Goal: Find specific page/section: Find specific page/section

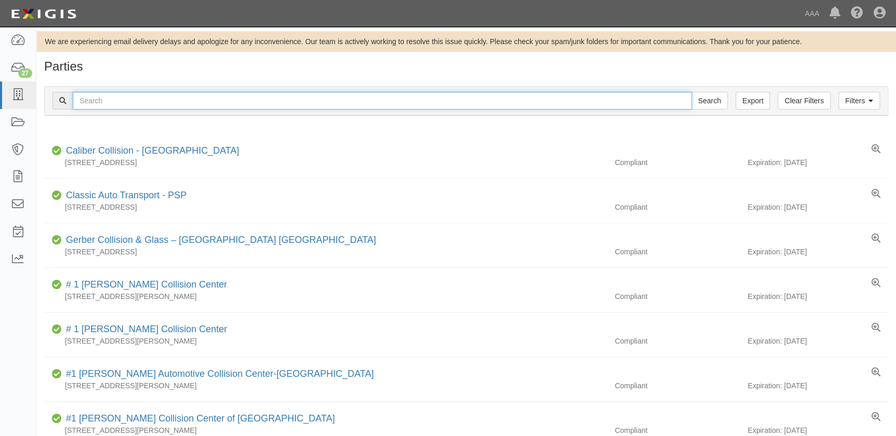
click at [332, 101] on input "text" at bounding box center [382, 101] width 619 height 18
type input "tim moran"
click at [691, 92] on input "Search" at bounding box center [709, 101] width 36 height 18
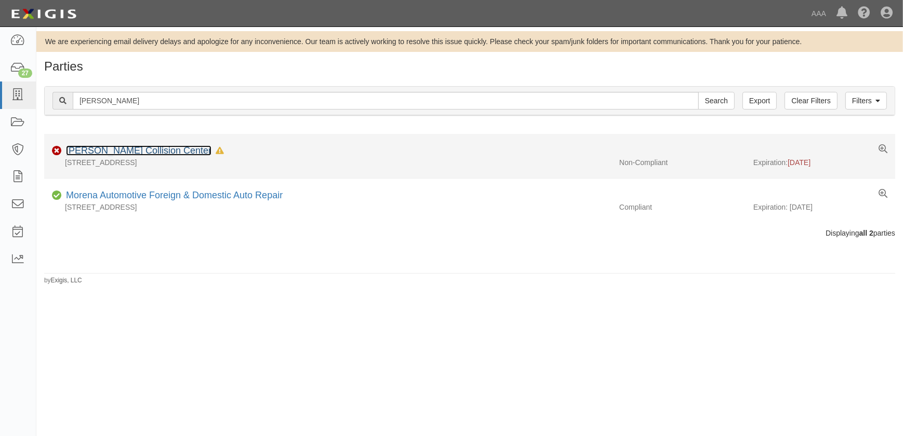
click at [155, 148] on link "[PERSON_NAME] Collision Center" at bounding box center [138, 150] width 145 height 10
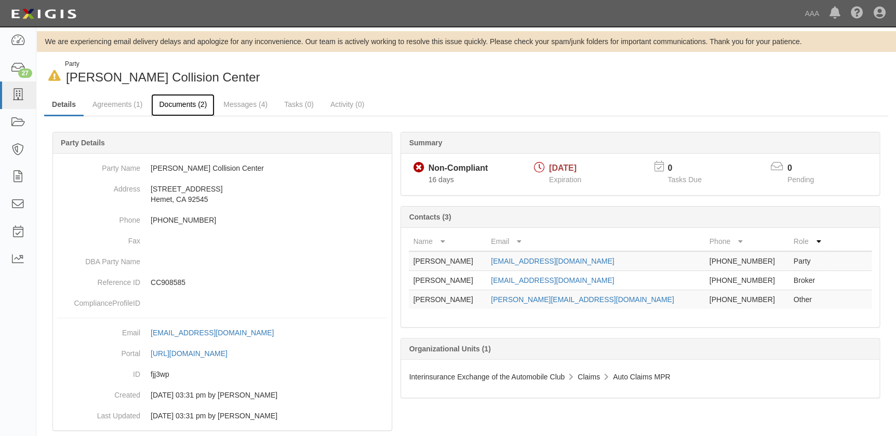
click at [183, 99] on link "Documents (2)" at bounding box center [182, 105] width 63 height 22
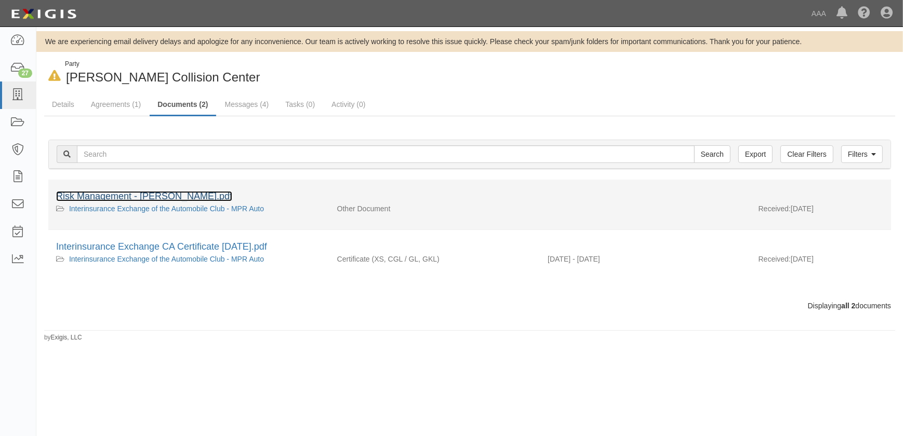
click at [166, 196] on link "Risk Management - [PERSON_NAME].pdf" at bounding box center [144, 196] width 176 height 10
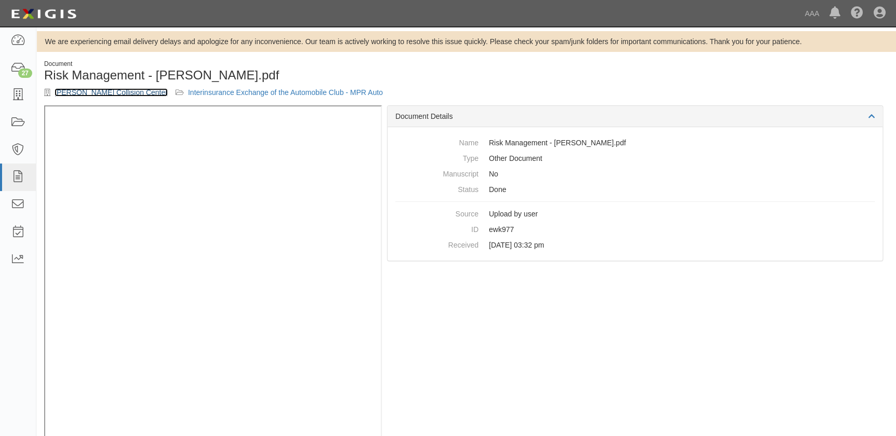
click at [111, 91] on link "[PERSON_NAME] Collision Center" at bounding box center [111, 92] width 113 height 8
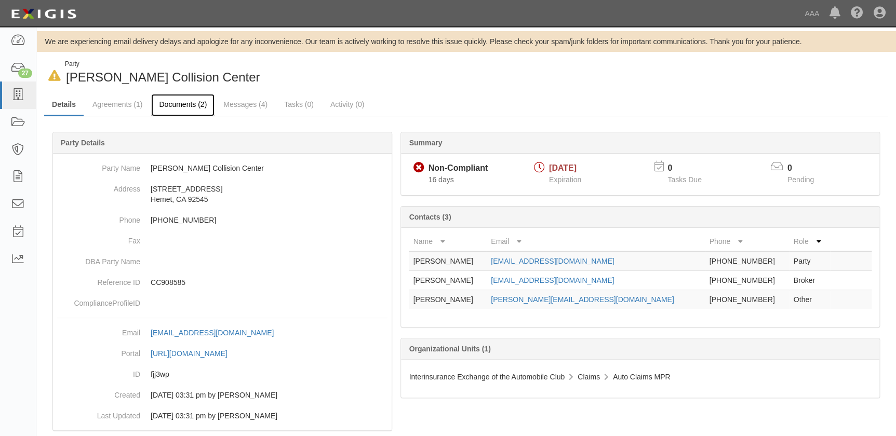
click at [191, 108] on link "Documents (2)" at bounding box center [182, 105] width 63 height 22
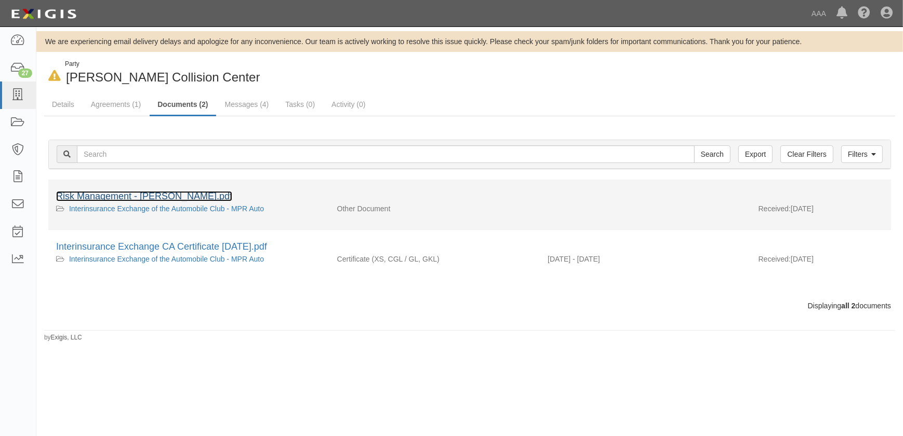
click at [180, 195] on link "Risk Management - Tim Moran.pdf" at bounding box center [144, 196] width 176 height 10
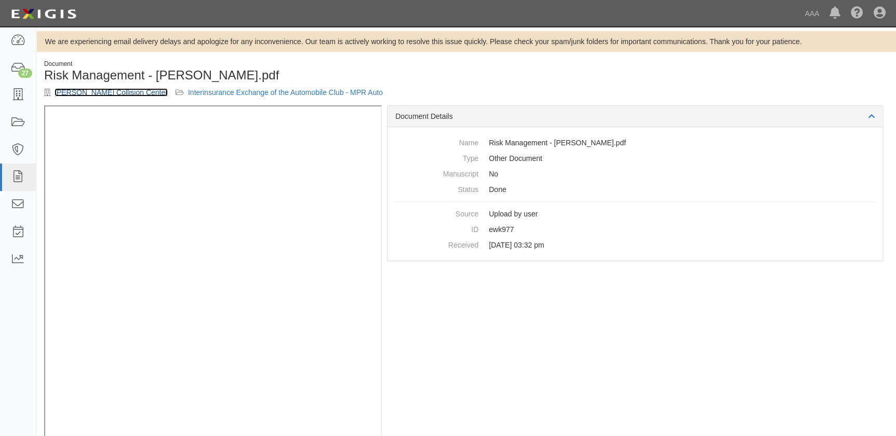
click at [102, 94] on link "[PERSON_NAME] Collision Center" at bounding box center [111, 92] width 113 height 8
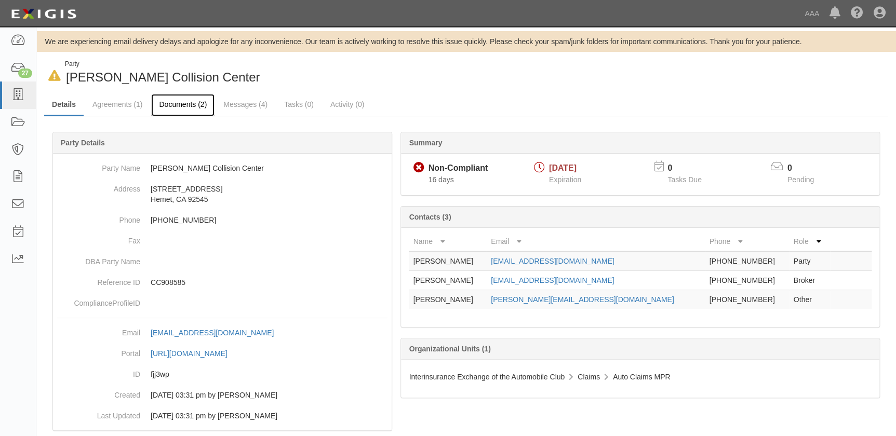
click at [191, 106] on link "Documents (2)" at bounding box center [182, 105] width 63 height 22
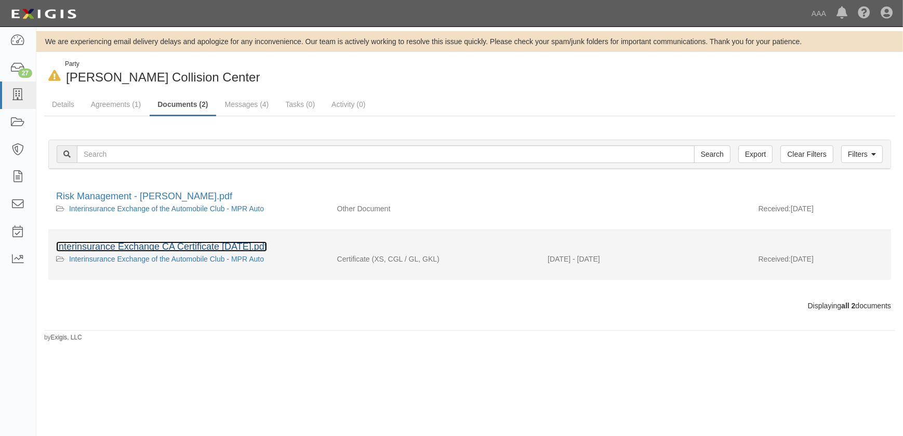
click at [203, 246] on link "Interinsurance Exchange CA Certificate 6-3-25.pdf" at bounding box center [161, 247] width 211 height 10
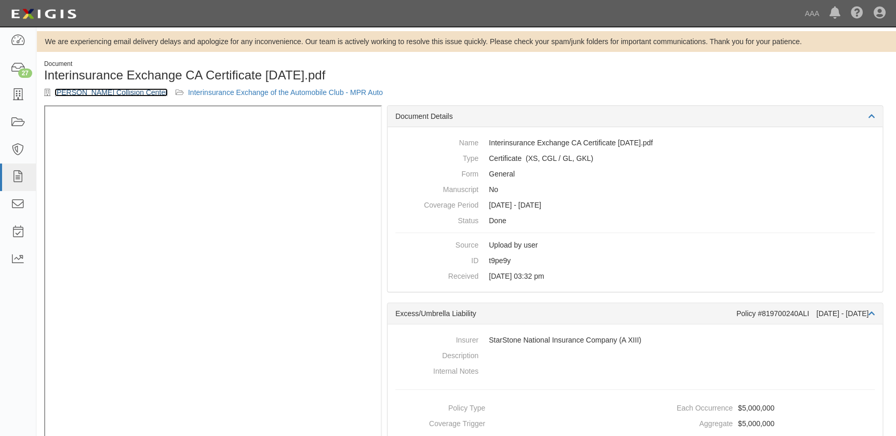
click at [99, 93] on link "[PERSON_NAME] Collision Center" at bounding box center [111, 92] width 113 height 8
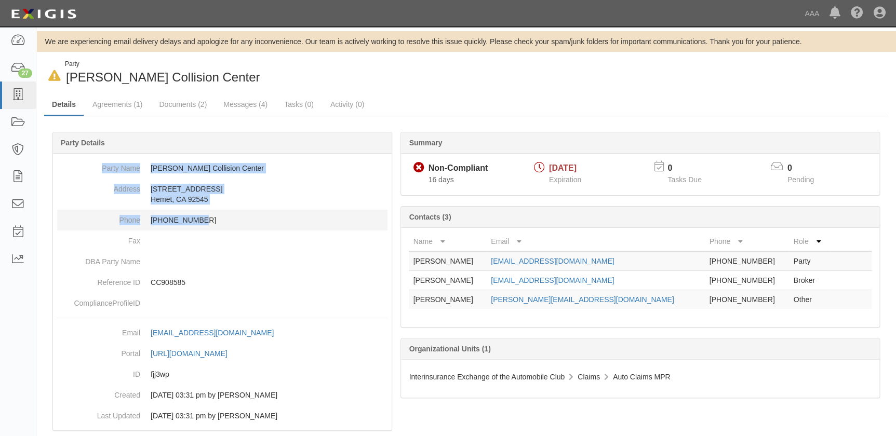
drag, startPoint x: 103, startPoint y: 169, endPoint x: 217, endPoint y: 223, distance: 125.9
click at [217, 223] on dl "Party Name [PERSON_NAME] Collision Center Address [STREET_ADDRESS] Phone [PHONE…" at bounding box center [222, 236] width 330 height 156
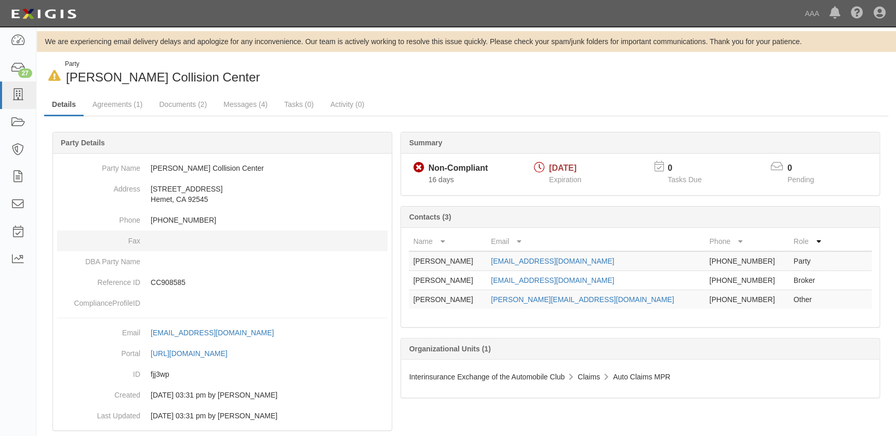
drag, startPoint x: 217, startPoint y: 223, endPoint x: 189, endPoint y: 238, distance: 31.6
click at [189, 238] on dd at bounding box center [222, 241] width 330 height 21
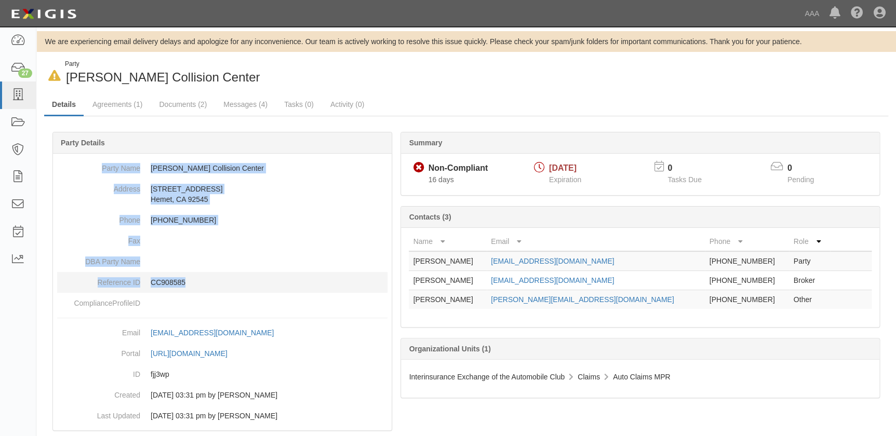
drag, startPoint x: 99, startPoint y: 167, endPoint x: 217, endPoint y: 275, distance: 159.9
click at [217, 275] on dl "Party Name [PERSON_NAME] Collision Center Address [STREET_ADDRESS] Phone [PHONE…" at bounding box center [222, 236] width 330 height 156
copy dl "Party Name [PERSON_NAME] Collision Center Address [STREET_ADDRESS] Phone [PHONE…"
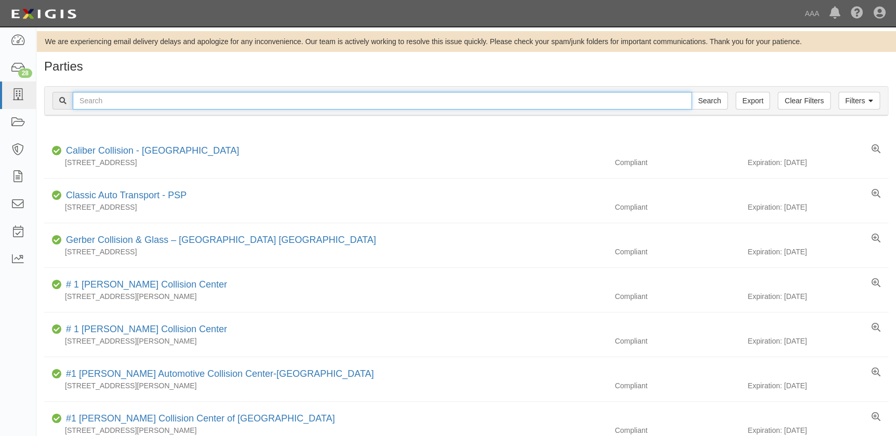
click at [271, 104] on input "text" at bounding box center [382, 101] width 619 height 18
type input "MAACO"
click at [691, 92] on input "Search" at bounding box center [709, 101] width 36 height 18
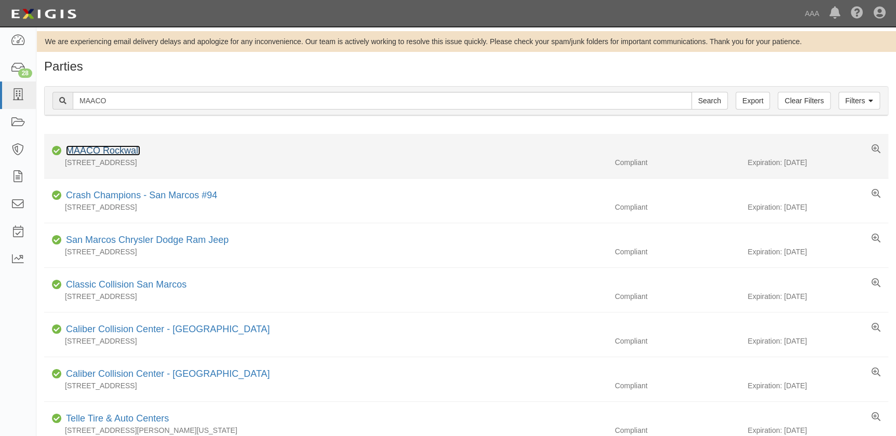
click at [127, 151] on link "MAACO Rockwall" at bounding box center [103, 150] width 74 height 10
